Goal: Task Accomplishment & Management: Use online tool/utility

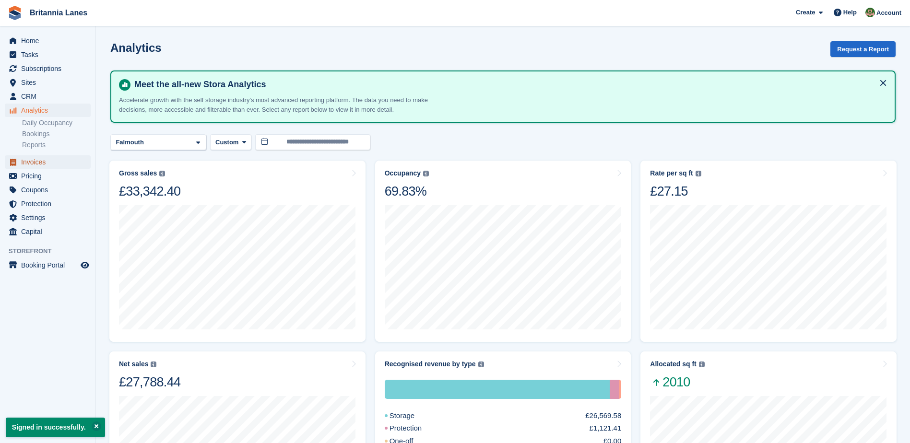
click at [33, 158] on span "Invoices" at bounding box center [50, 161] width 58 height 13
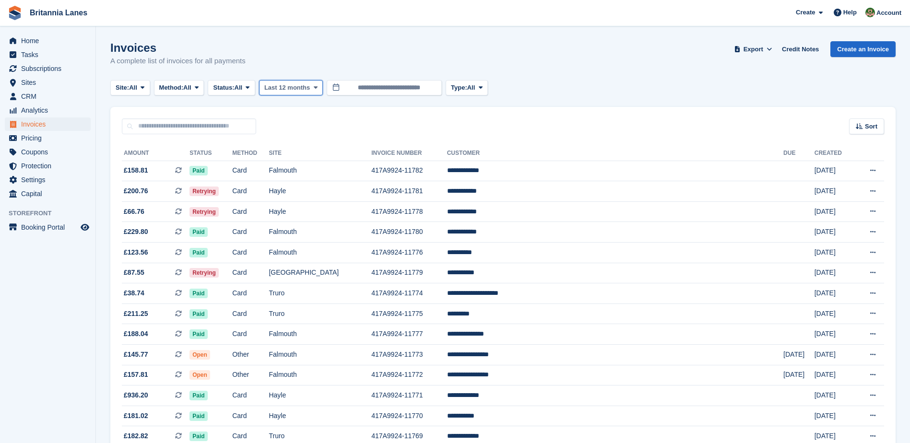
click at [309, 91] on span "Last 12 months" at bounding box center [287, 88] width 46 height 10
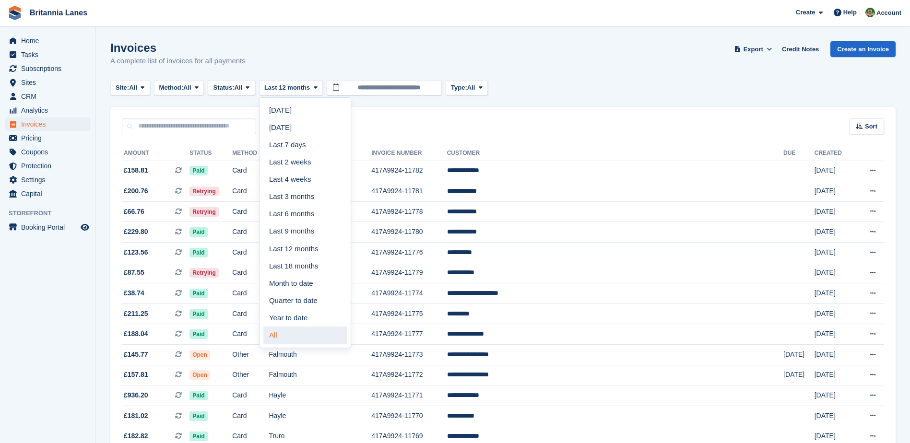
click at [293, 331] on link "All" at bounding box center [304, 335] width 83 height 17
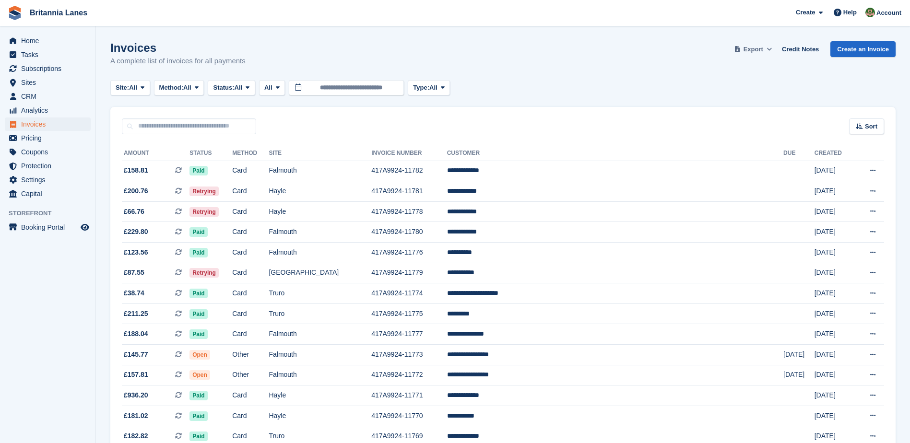
click at [763, 47] on span "Export" at bounding box center [753, 50] width 20 height 10
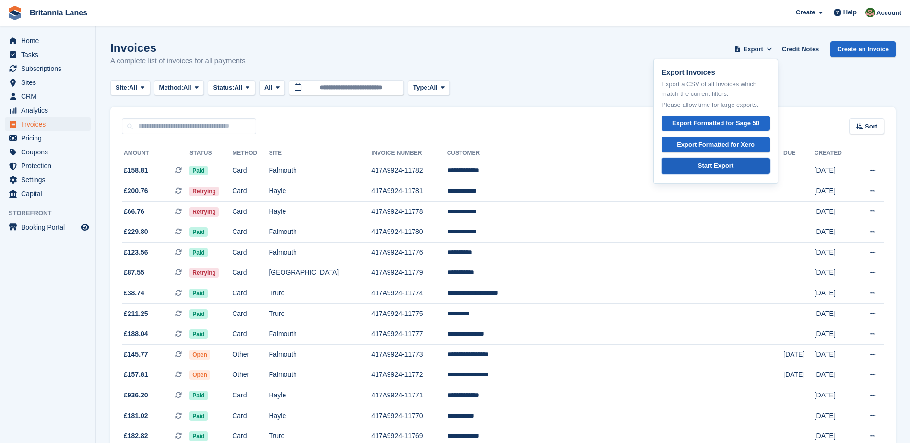
click at [719, 167] on div "Start Export" at bounding box center [715, 166] width 35 height 10
click at [37, 55] on span "Tasks" at bounding box center [50, 54] width 58 height 13
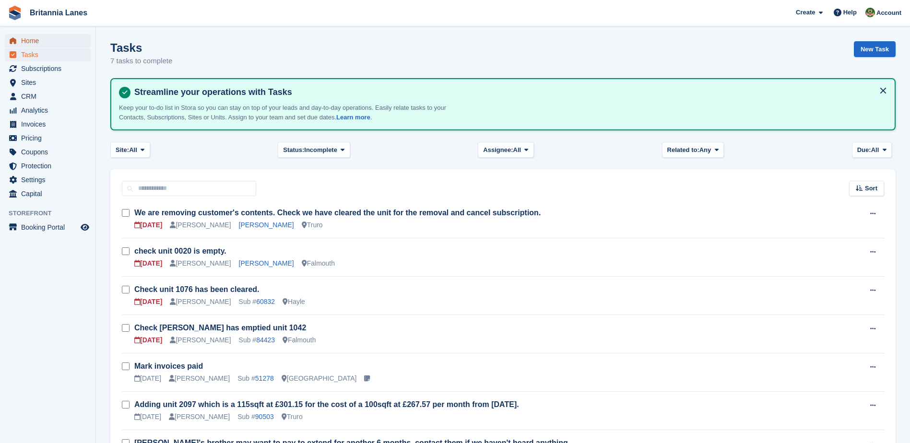
click at [38, 42] on span "Home" at bounding box center [50, 40] width 58 height 13
